Goal: Task Accomplishment & Management: Manage account settings

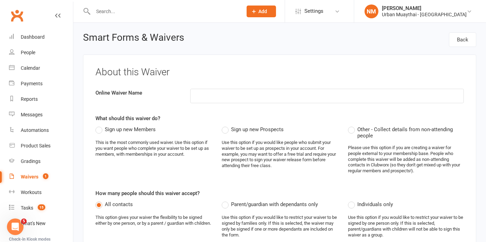
click at [109, 15] on input "text" at bounding box center [164, 12] width 147 height 10
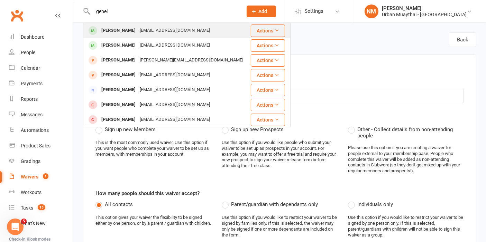
type input "genel"
click at [116, 34] on div "[PERSON_NAME]" at bounding box center [118, 31] width 38 height 10
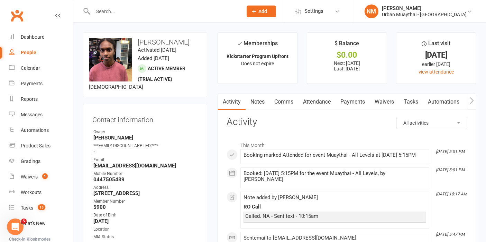
click at [335, 97] on link "Attendance" at bounding box center [316, 102] width 37 height 16
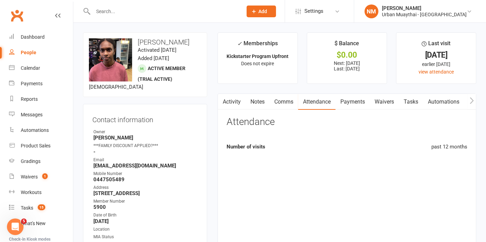
click at [345, 98] on link "Payments" at bounding box center [352, 102] width 34 height 16
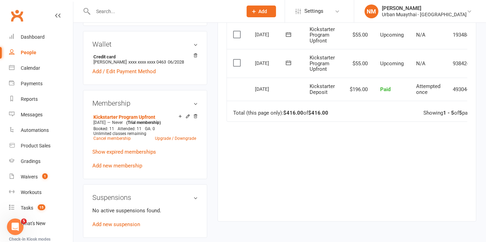
scroll to position [269, 0]
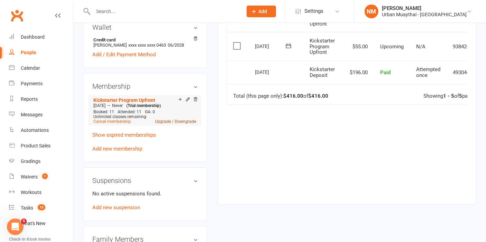
click at [174, 124] on link "Upgrade / Downgrade" at bounding box center [175, 121] width 41 height 5
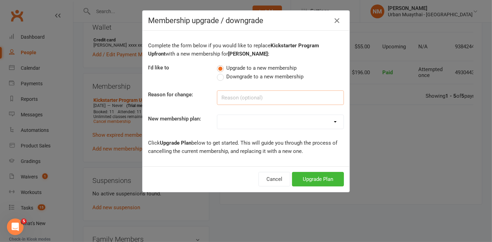
click at [291, 101] on input at bounding box center [280, 98] width 127 height 15
type input "RO"
click at [288, 126] on select "Kickstarter Deposit Accelerate (Unlimited Classes & weights area use) 12 month …" at bounding box center [280, 122] width 126 height 14
click at [217, 115] on select "Kickstarter Deposit Accelerate (Unlimited Classes & weights area use) 12 month …" at bounding box center [280, 122] width 126 height 14
click at [264, 116] on select "Kickstarter Deposit Accelerate (Unlimited Classes & weights area use) 12 month …" at bounding box center [280, 122] width 126 height 14
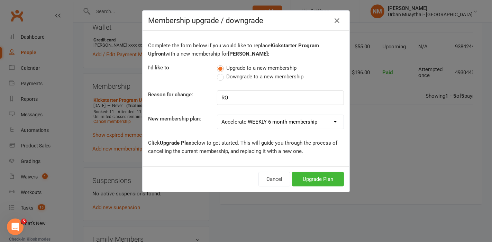
select select "2"
click at [217, 115] on select "Kickstarter Deposit Accelerate (Unlimited Classes & weights area use) 12 month …" at bounding box center [280, 122] width 126 height 14
click at [251, 149] on p "Click Upgrade Plan below to get started. This will guide you through the proces…" at bounding box center [246, 147] width 196 height 17
click at [313, 173] on button "Upgrade Plan" at bounding box center [318, 179] width 52 height 15
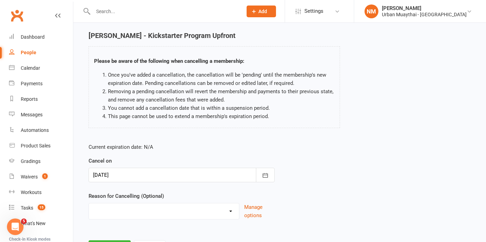
scroll to position [38, 0]
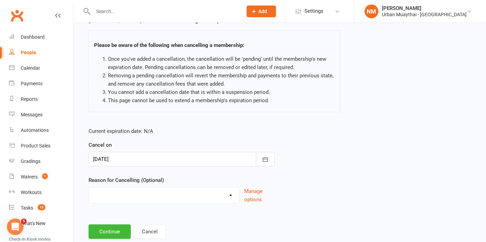
click at [182, 192] on select "10 pack unused for over 6 months End of membership term Fixing Start Date Holid…" at bounding box center [164, 195] width 150 height 14
select select "5"
click at [89, 188] on select "10 pack unused for over 6 months End of membership term Fixing Start Date Holid…" at bounding box center [164, 195] width 150 height 14
click at [114, 221] on main "[PERSON_NAME] - Kickstarter Program Upfront Please be aware of the following wh…" at bounding box center [279, 127] width 393 height 223
click at [112, 228] on button "Continue" at bounding box center [110, 232] width 42 height 15
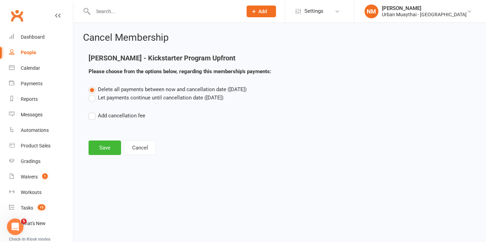
scroll to position [0, 0]
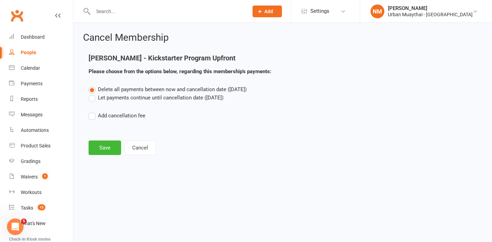
click at [121, 100] on label "Let payments continue until cancellation date ([DATE])" at bounding box center [156, 98] width 135 height 8
click at [93, 94] on input "Let payments continue until cancellation date ([DATE])" at bounding box center [91, 94] width 4 height 0
click at [114, 146] on button "Save" at bounding box center [105, 148] width 33 height 15
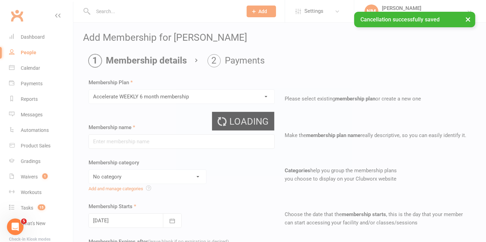
type input "Accelerate WEEKLY 6 month membership"
select select "4"
select select "2"
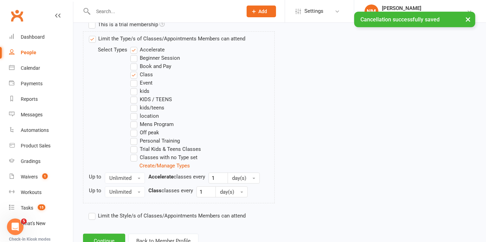
scroll to position [381, 0]
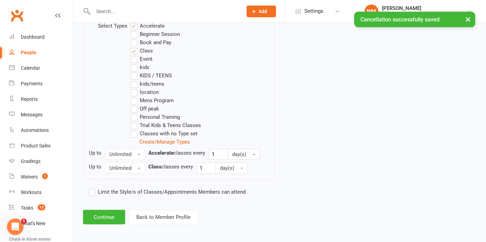
click at [98, 219] on button "Continue" at bounding box center [104, 217] width 42 height 15
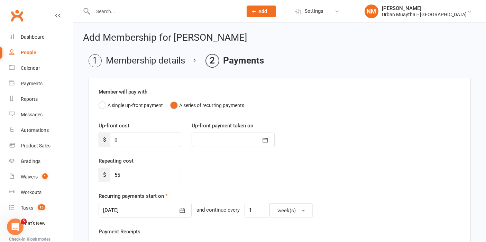
scroll to position [38, 0]
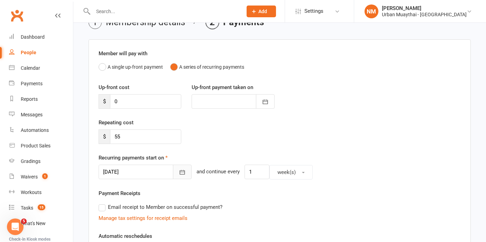
click at [173, 168] on button "button" at bounding box center [182, 172] width 19 height 15
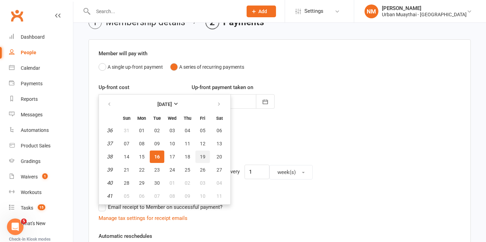
click at [200, 157] on span "19" at bounding box center [203, 157] width 6 height 6
type input "[DATE]"
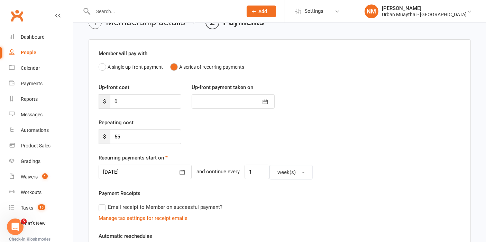
click at [276, 134] on div "Repeating cost $ 55" at bounding box center [279, 136] width 372 height 35
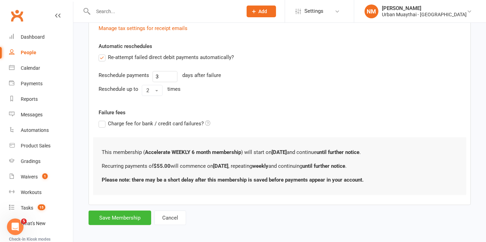
scroll to position [230, 0]
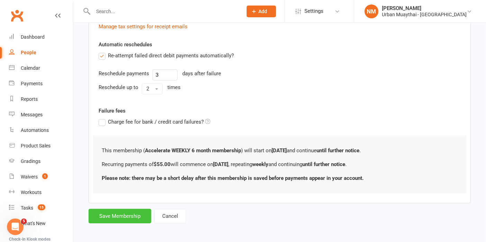
click at [122, 213] on button "Save Membership" at bounding box center [120, 216] width 63 height 15
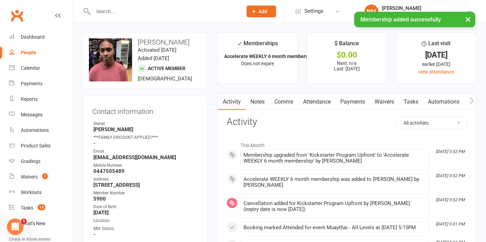
click at [154, 11] on input "text" at bounding box center [164, 12] width 147 height 10
drag, startPoint x: 245, startPoint y: 111, endPoint x: 249, endPoint y: 107, distance: 5.6
click at [259, 101] on link "Notes" at bounding box center [257, 102] width 24 height 16
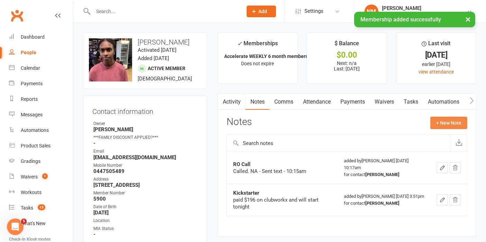
click at [450, 117] on button "+ New Note" at bounding box center [448, 123] width 37 height 12
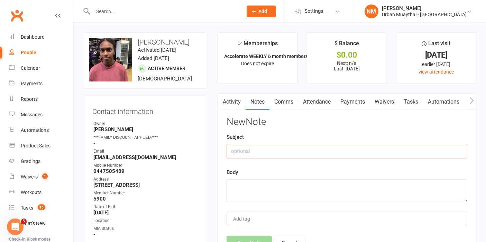
click at [248, 154] on input "text" at bounding box center [346, 151] width 241 height 15
type input "RO"
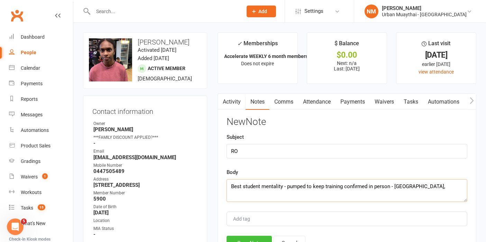
type textarea "Best student mentality - pumped to keep training confirmed in person - [GEOGRAP…"
click at [249, 238] on button "Save Note" at bounding box center [248, 243] width 45 height 15
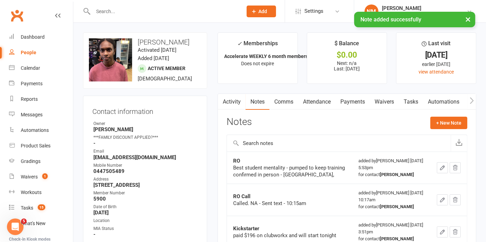
click at [171, 9] on input "text" at bounding box center [164, 12] width 147 height 10
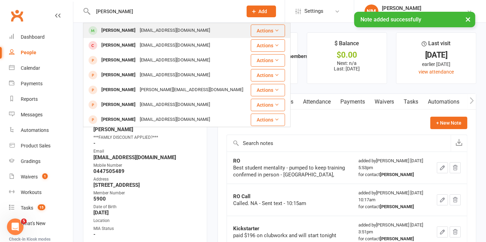
type input "[PERSON_NAME]"
click at [156, 36] on div "[PERSON_NAME] [EMAIL_ADDRESS][DOMAIN_NAME]" at bounding box center [167, 31] width 166 height 14
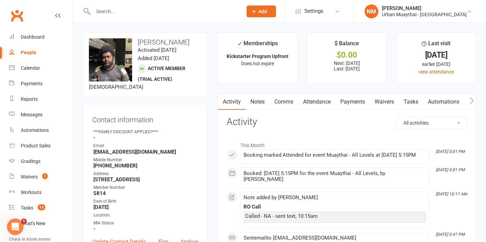
click at [242, 106] on link "Activity" at bounding box center [232, 102] width 28 height 16
click at [262, 103] on link "Notes" at bounding box center [257, 102] width 24 height 16
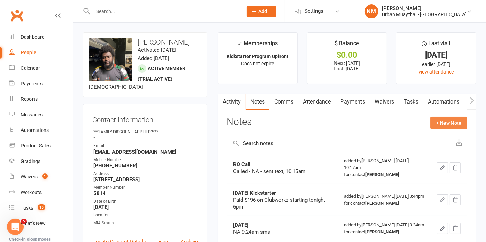
click at [446, 122] on button "+ New Note" at bounding box center [448, 123] width 37 height 12
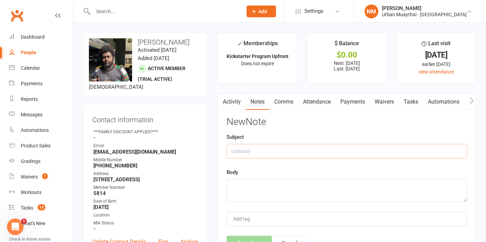
click at [299, 147] on input "text" at bounding box center [346, 151] width 241 height 15
type input "RO"
paste textarea "Best student mentality - pumped to keep training confirmed in person - [GEOGRAP…"
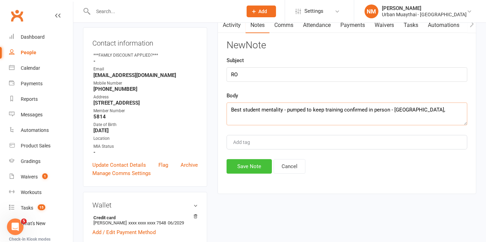
type textarea "Best student mentality - pumped to keep training confirmed in person - [GEOGRAP…"
click at [253, 167] on button "Save Note" at bounding box center [248, 166] width 45 height 15
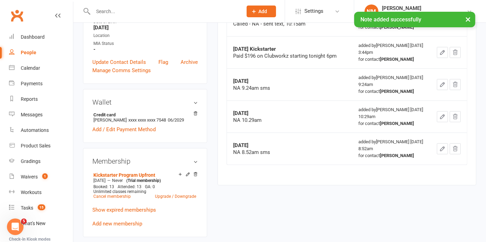
scroll to position [192, 0]
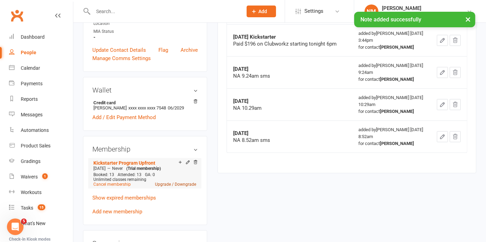
click at [162, 187] on link "Upgrade / Downgrade" at bounding box center [175, 184] width 41 height 5
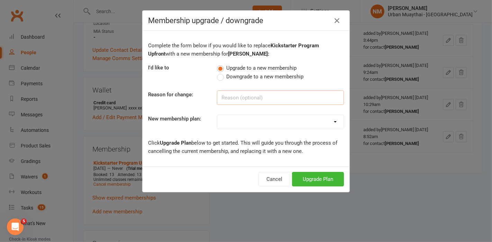
click at [236, 94] on input at bounding box center [280, 98] width 127 height 15
click at [240, 94] on input "ROI" at bounding box center [280, 98] width 127 height 15
type input "RO"
click at [255, 120] on select "Kickstarter Deposit Accelerate (Unlimited Classes & weights area use) 12 month …" at bounding box center [280, 122] width 126 height 14
select select "2"
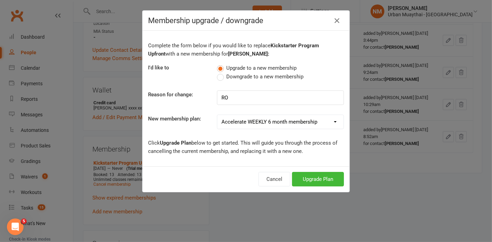
click at [217, 115] on select "Kickstarter Deposit Accelerate (Unlimited Classes & weights area use) 12 month …" at bounding box center [280, 122] width 126 height 14
click at [267, 147] on p "Click Upgrade Plan below to get started. This will guide you through the proces…" at bounding box center [246, 147] width 196 height 17
click at [313, 176] on button "Upgrade Plan" at bounding box center [318, 179] width 52 height 15
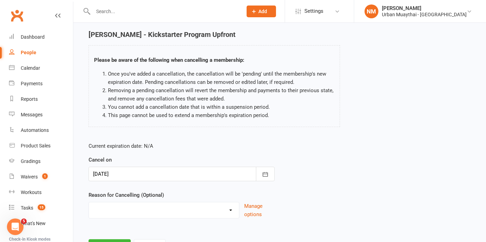
scroll to position [55, 0]
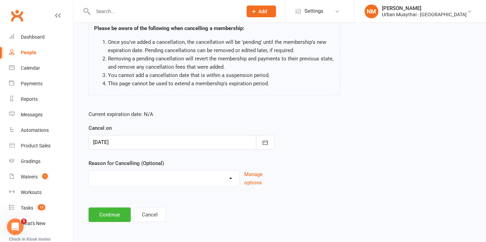
click at [215, 182] on select "10 pack unused for over 6 months End of membership term Fixing Start Date Holid…" at bounding box center [164, 178] width 150 height 14
select select "5"
click at [89, 171] on select "10 pack unused for over 6 months End of membership term Fixing Start Date Holid…" at bounding box center [164, 178] width 150 height 14
click at [111, 212] on button "Continue" at bounding box center [110, 215] width 42 height 15
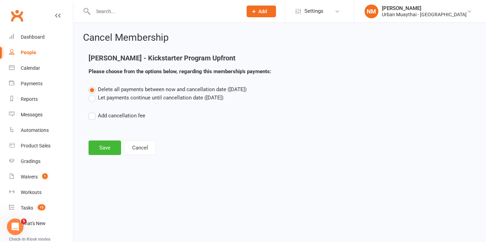
scroll to position [0, 0]
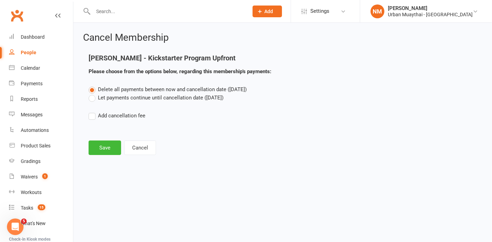
click at [152, 96] on label "Let payments continue until cancellation date ([DATE])" at bounding box center [156, 98] width 135 height 8
click at [93, 94] on input "Let payments continue until cancellation date ([DATE])" at bounding box center [91, 94] width 4 height 0
click at [109, 151] on button "Save" at bounding box center [105, 148] width 33 height 15
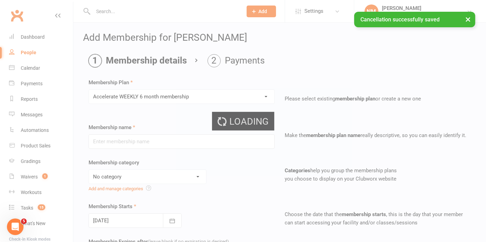
type input "Accelerate WEEKLY 6 month membership"
select select "4"
select select "2"
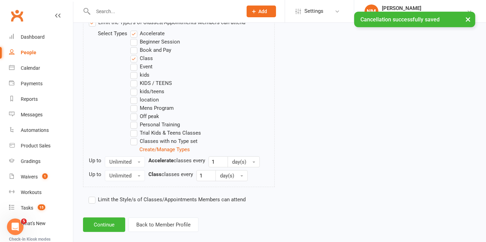
scroll to position [381, 0]
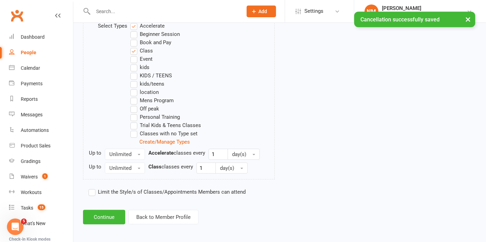
click at [115, 213] on button "Continue" at bounding box center [104, 217] width 42 height 15
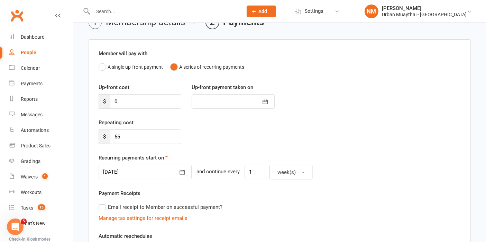
scroll to position [77, 0]
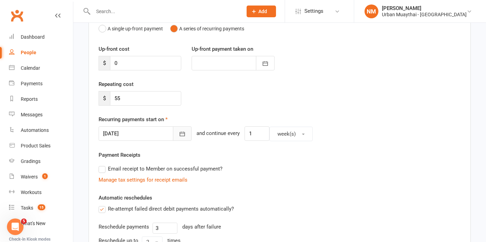
click at [173, 139] on button "button" at bounding box center [182, 134] width 19 height 15
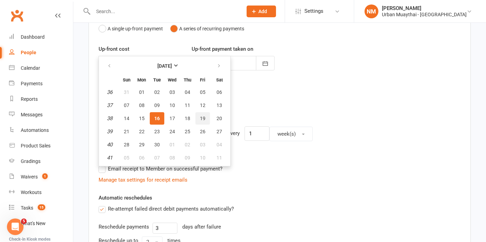
click at [200, 119] on span "19" at bounding box center [203, 119] width 6 height 6
type input "[DATE]"
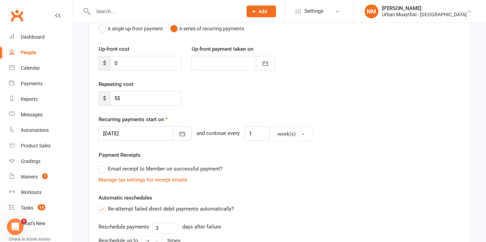
click at [274, 106] on div "Repeating cost $ 55" at bounding box center [279, 97] width 372 height 35
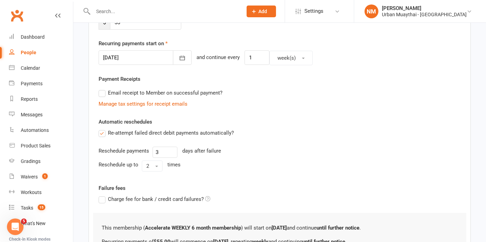
scroll to position [231, 0]
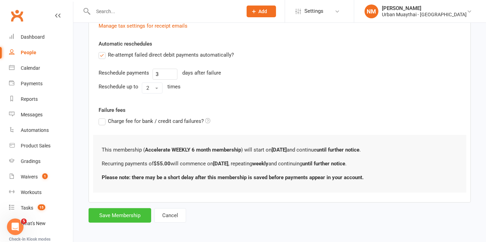
click at [110, 213] on button "Save Membership" at bounding box center [120, 215] width 63 height 15
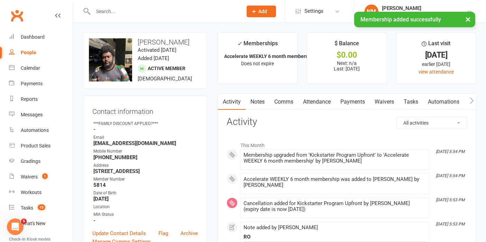
click at [369, 101] on link "Payments" at bounding box center [352, 102] width 34 height 16
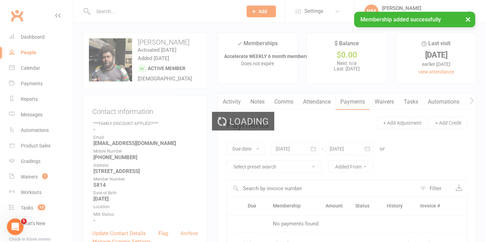
click at [379, 101] on link "Waivers" at bounding box center [384, 102] width 29 height 16
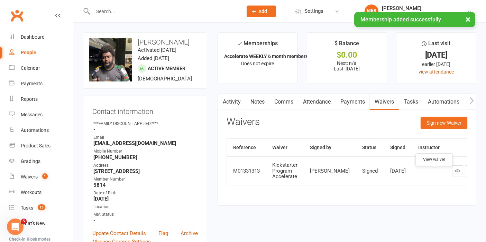
click at [455, 174] on icon at bounding box center [457, 170] width 5 height 5
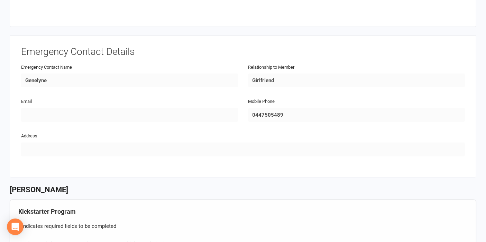
scroll to position [269, 0]
